Goal: Information Seeking & Learning: Check status

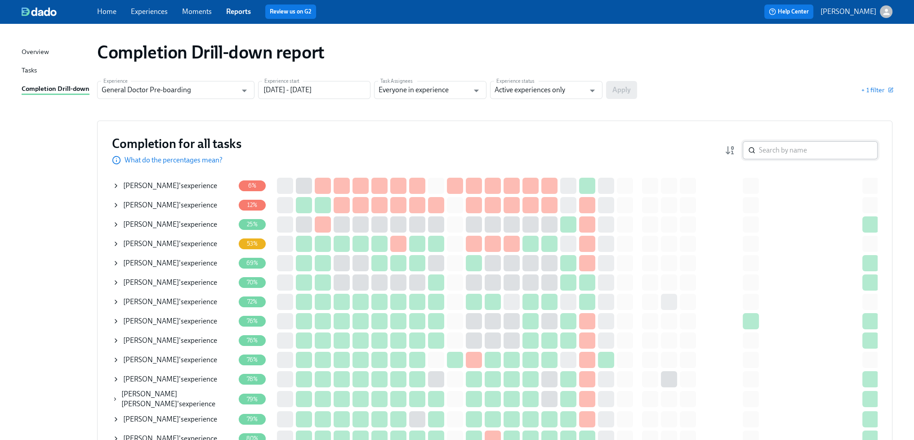
click at [795, 156] on input "search" at bounding box center [818, 150] width 119 height 18
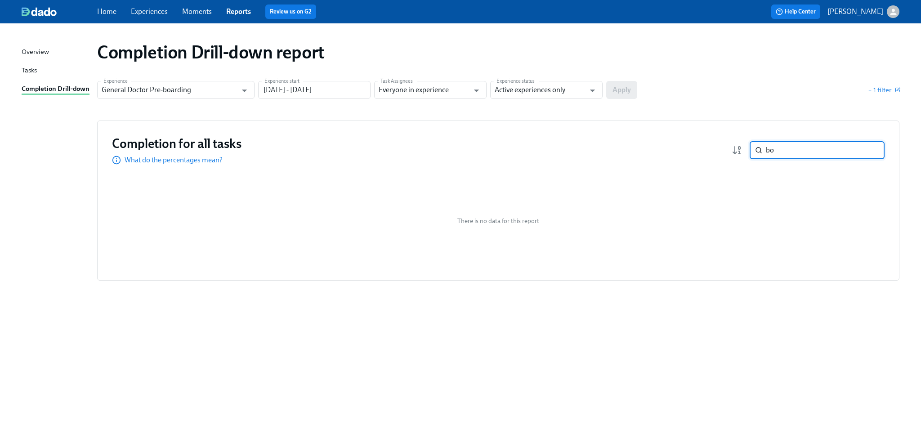
type input "b"
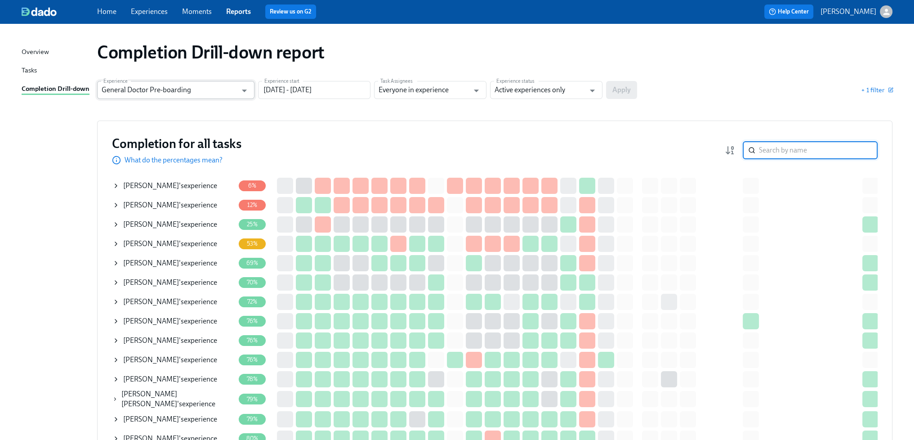
click at [202, 91] on input "General Doctor Pre-boarding" at bounding box center [169, 90] width 135 height 18
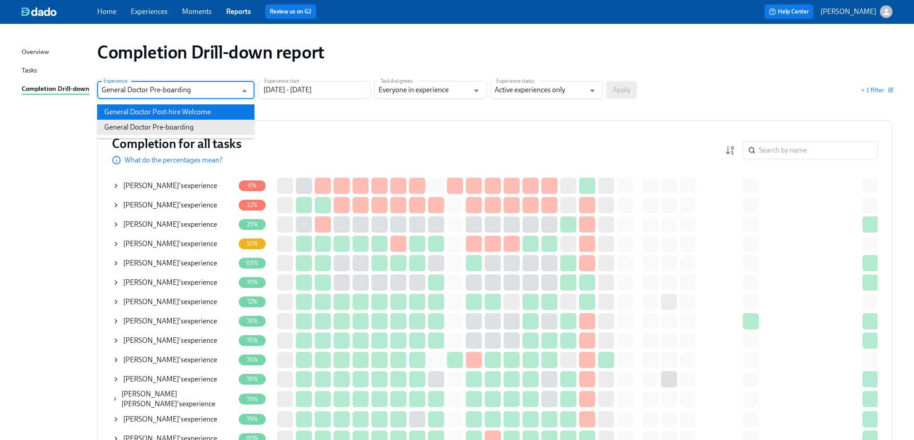
click at [205, 112] on li "General Doctor Post-hire Welcome" at bounding box center [175, 111] width 157 height 15
type input "General Doctor Post-hire Welcome"
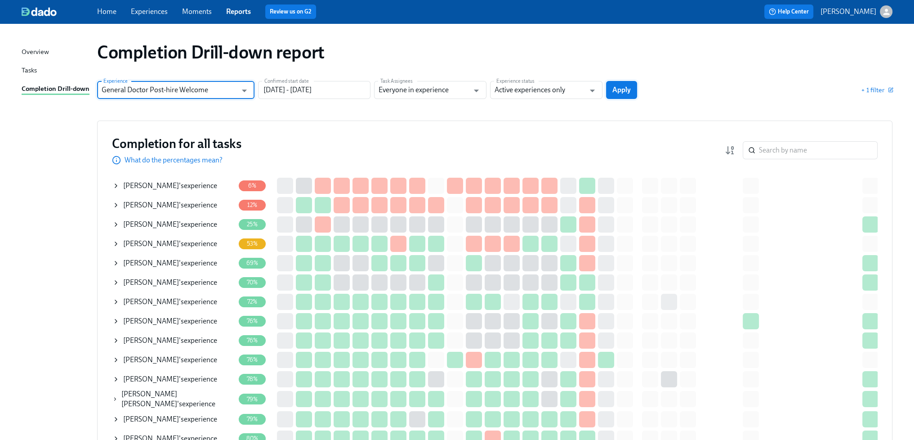
click at [620, 94] on span "Apply" at bounding box center [622, 89] width 18 height 9
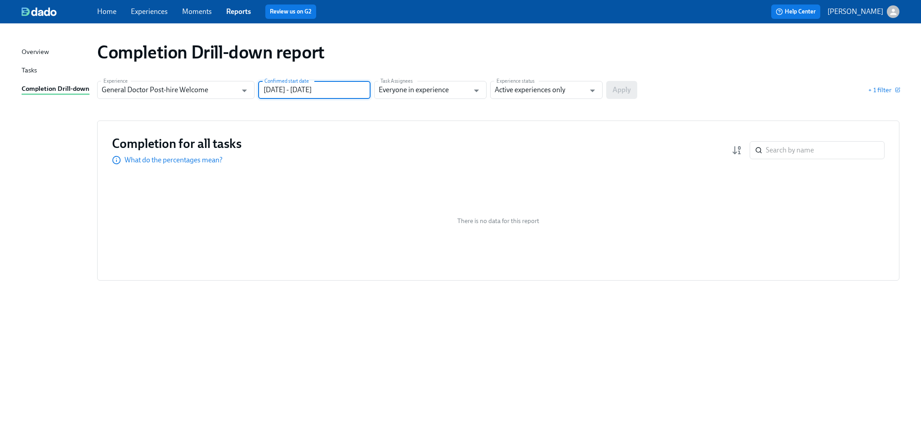
click at [351, 90] on input "[DATE] - [DATE]" at bounding box center [314, 90] width 112 height 18
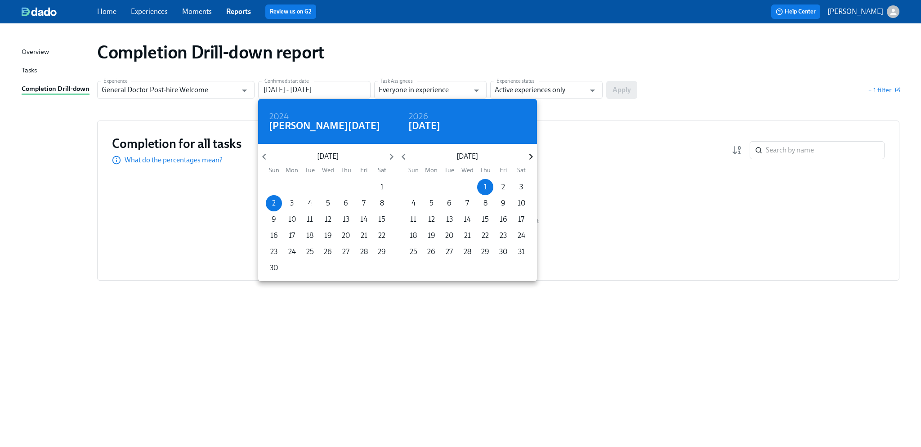
click at [528, 155] on icon "button" at bounding box center [531, 157] width 12 height 12
click at [414, 184] on p "1" at bounding box center [413, 187] width 3 height 10
type input "[DATE] - [DATE]"
click at [622, 88] on div at bounding box center [460, 223] width 921 height 447
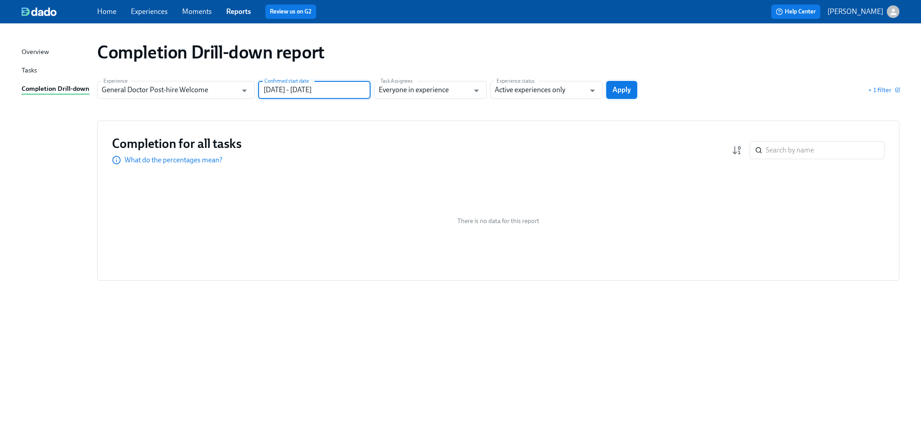
click at [620, 87] on span "Apply" at bounding box center [622, 89] width 18 height 9
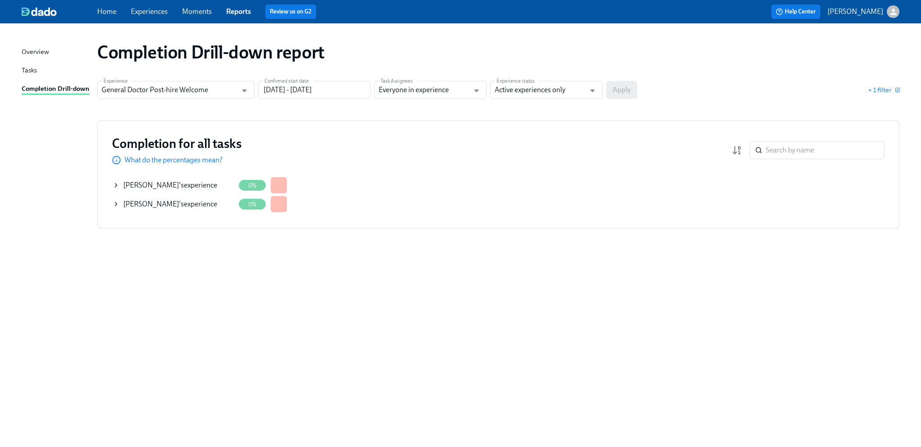
click at [174, 184] on div "[PERSON_NAME] 's experience" at bounding box center [170, 185] width 94 height 10
click at [292, 184] on span "See details of this experience" at bounding box center [319, 185] width 87 height 9
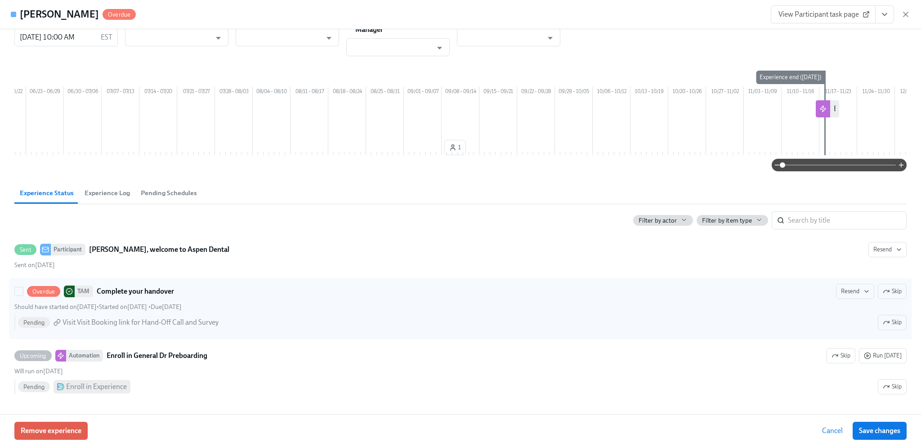
scroll to position [34, 0]
type input "Dado Customer Support"
type input "[PERSON_NAME]"
